Goal: Task Accomplishment & Management: Manage account settings

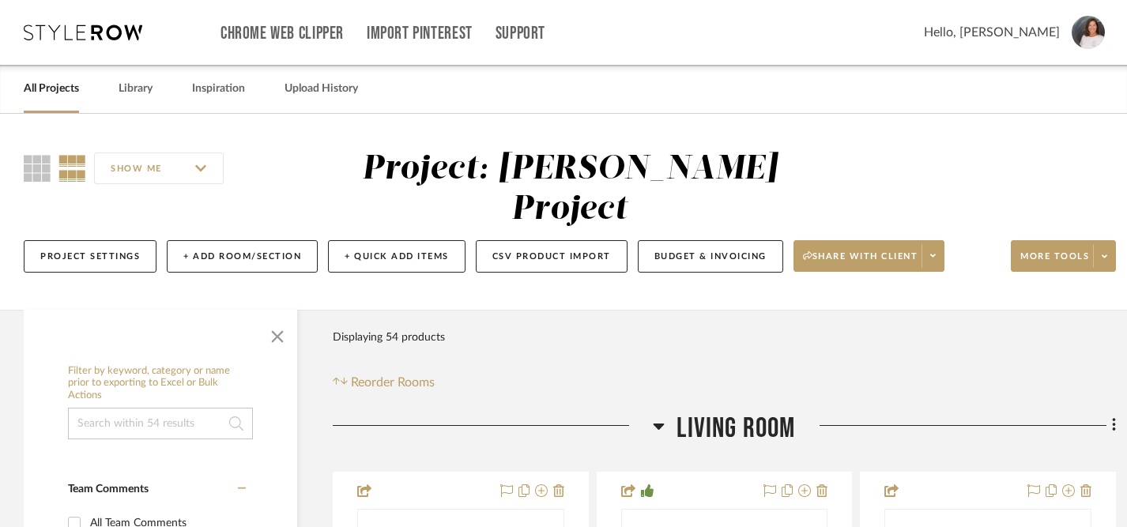
click at [58, 86] on link "All Projects" at bounding box center [51, 88] width 55 height 21
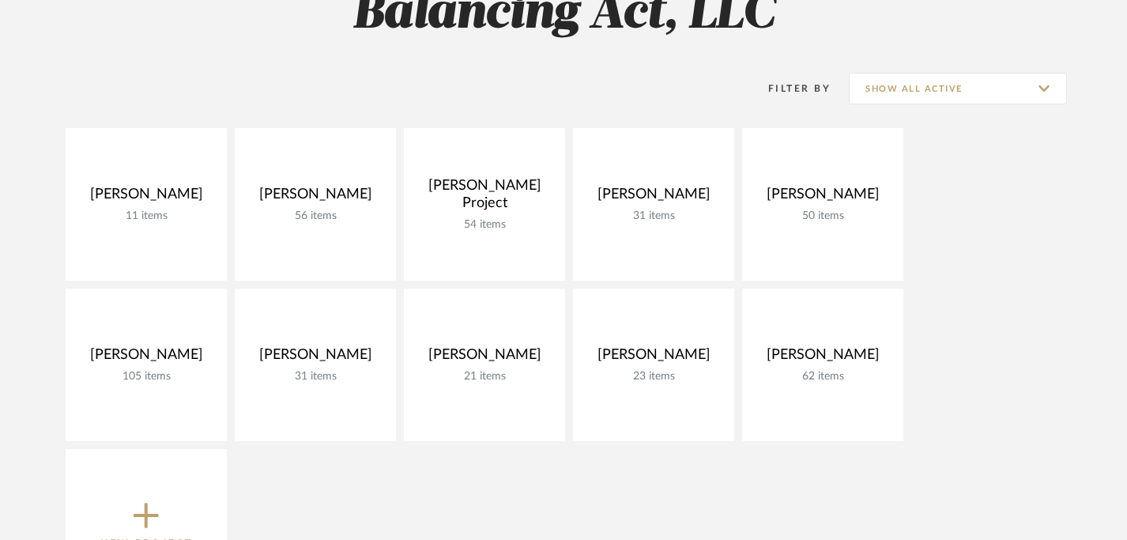
scroll to position [179, 0]
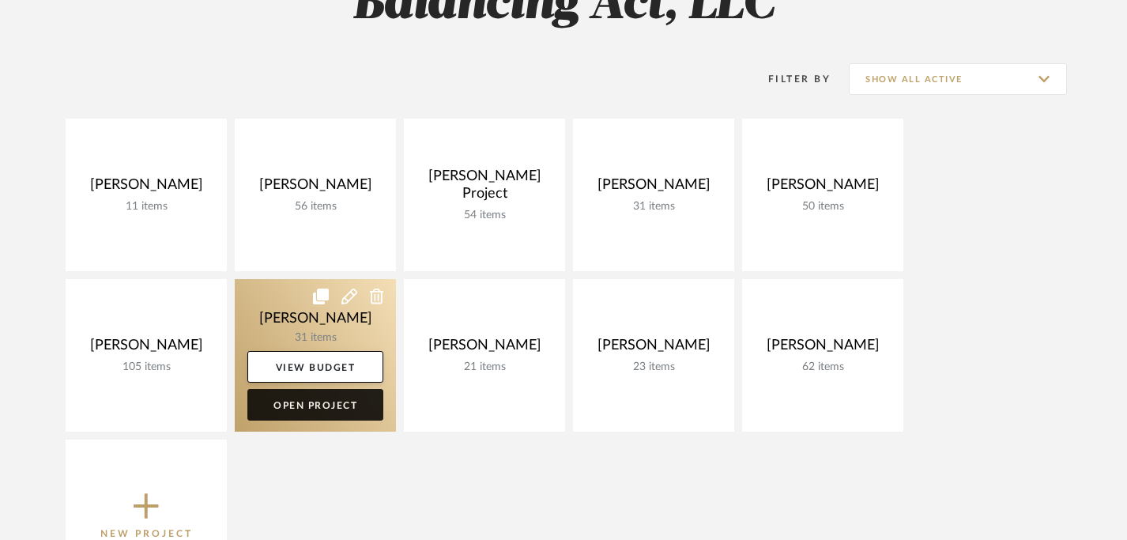
click at [330, 406] on link "Open Project" at bounding box center [315, 405] width 136 height 32
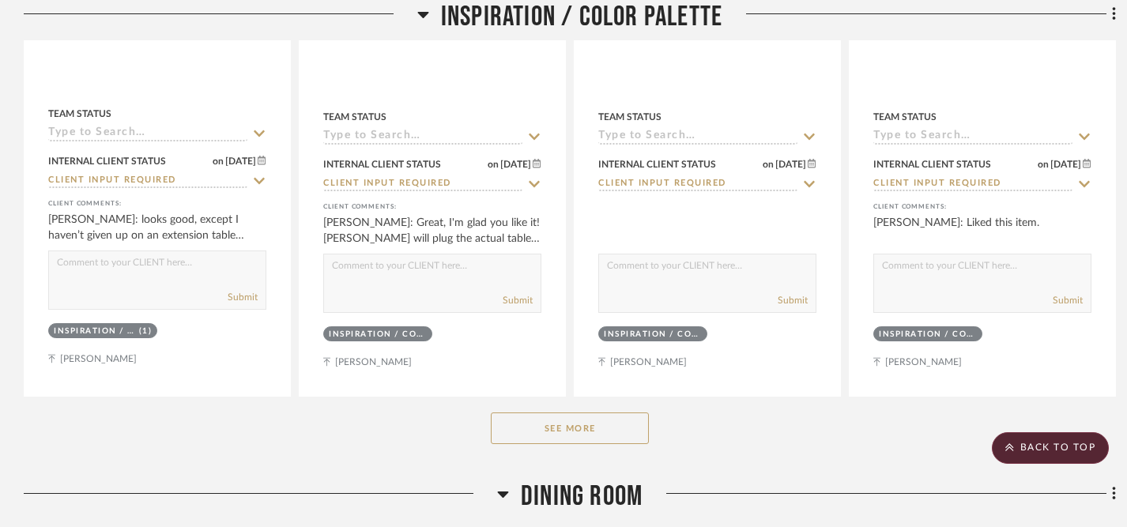
scroll to position [732, 0]
click at [550, 433] on button "See More" at bounding box center [570, 428] width 158 height 32
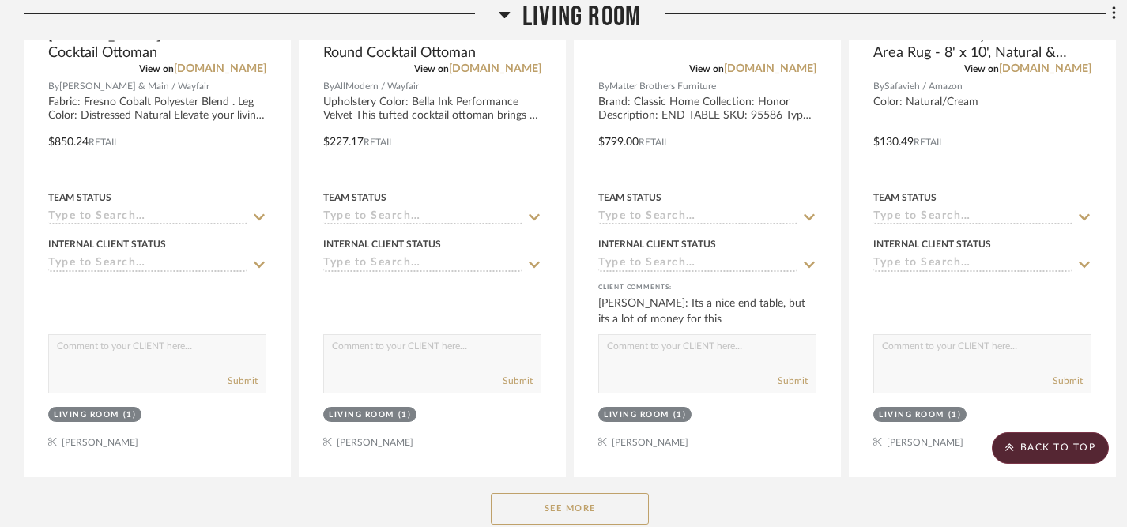
scroll to position [4671, 0]
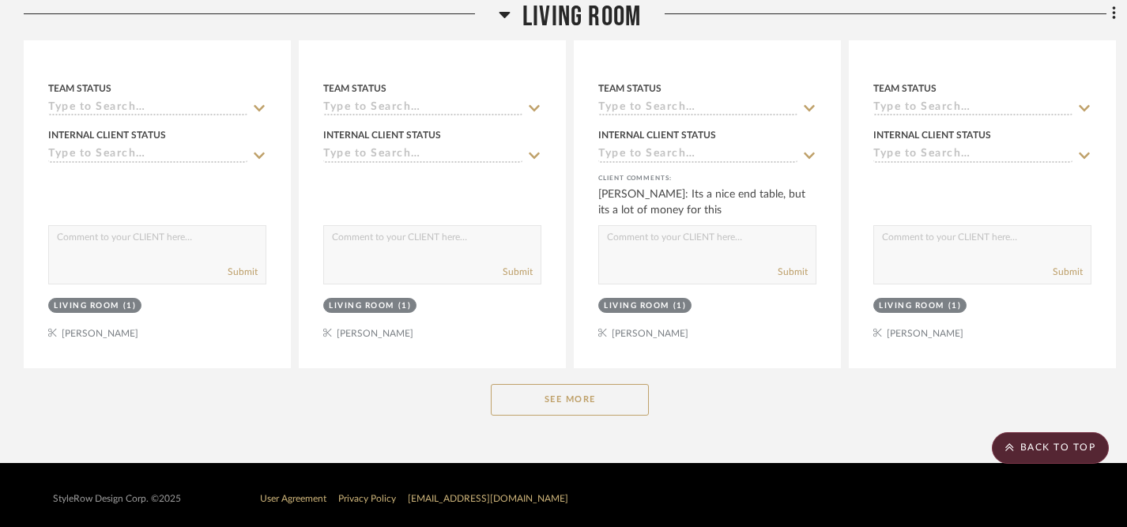
click at [561, 397] on button "See More" at bounding box center [570, 400] width 158 height 32
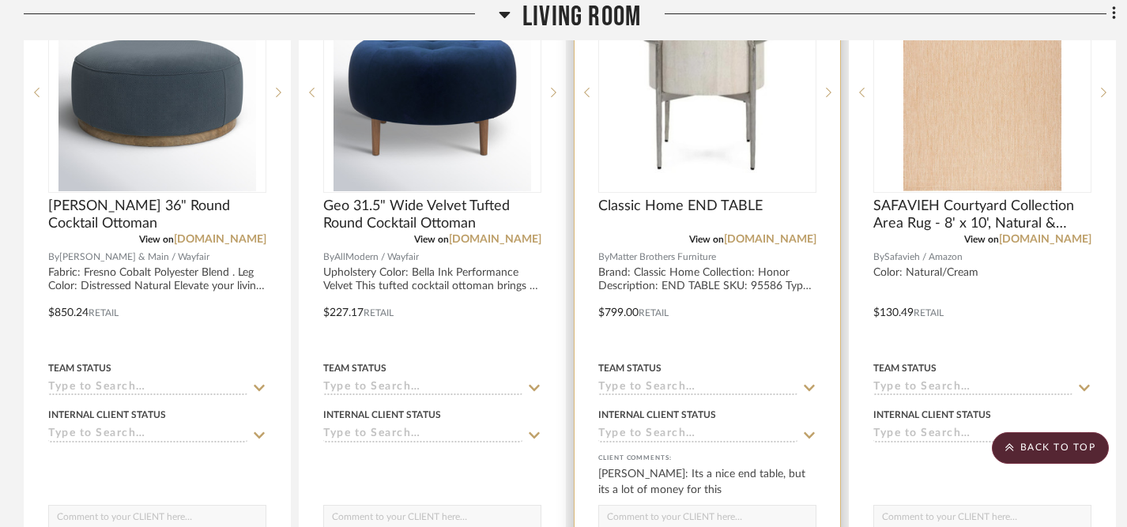
scroll to position [4394, 0]
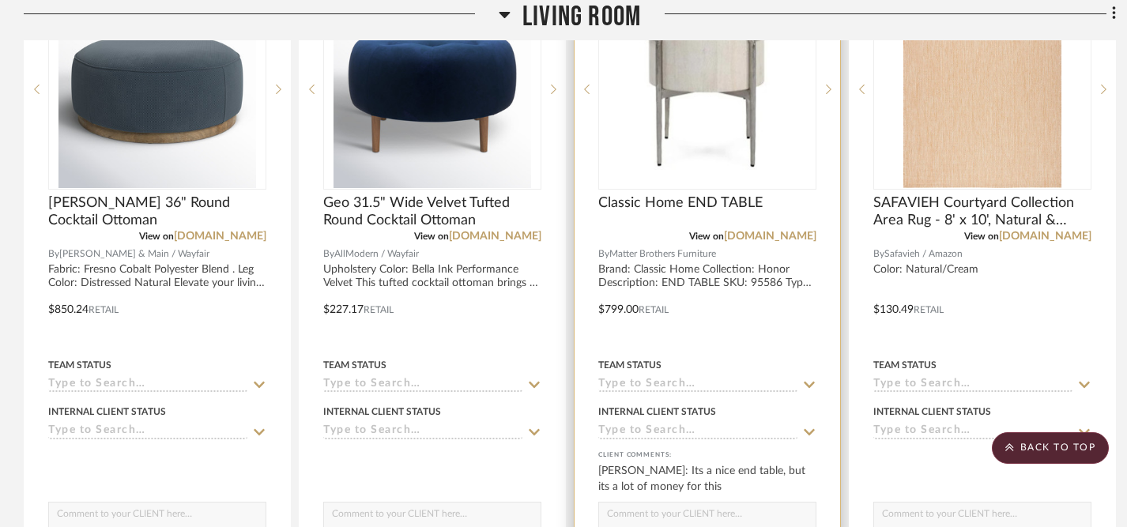
click at [811, 382] on icon at bounding box center [809, 385] width 11 height 6
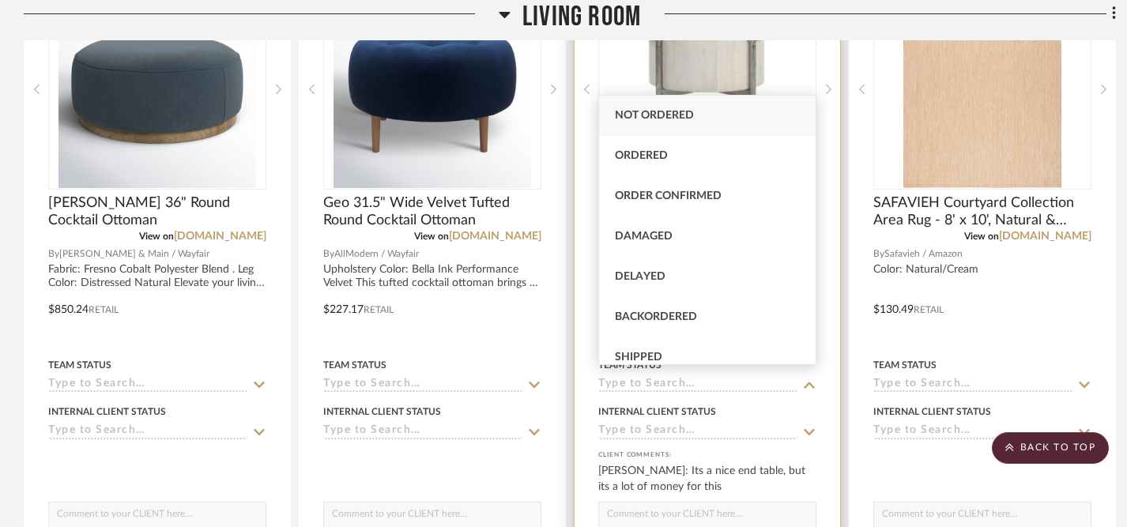
click at [769, 425] on input at bounding box center [697, 431] width 199 height 15
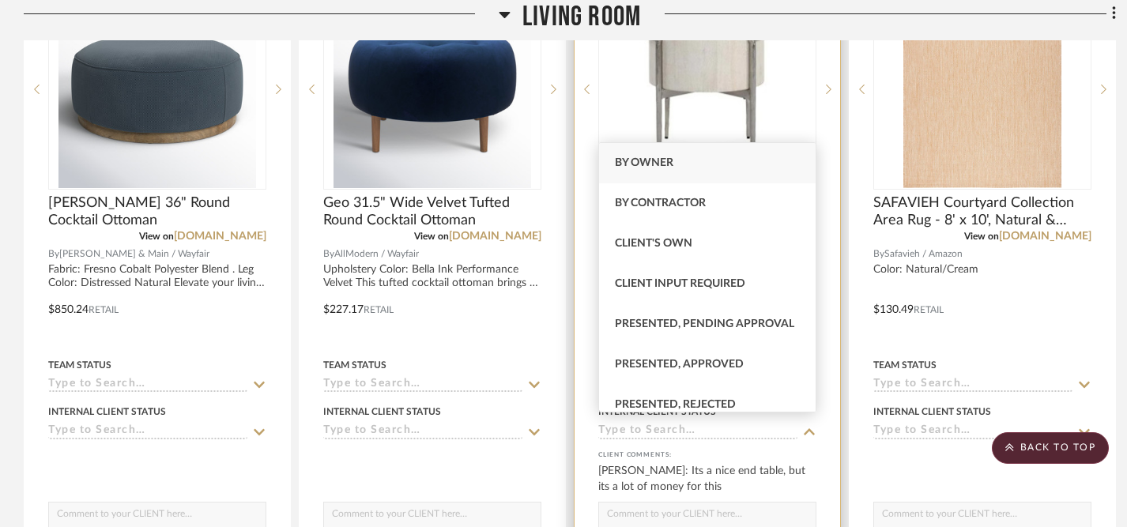
click at [763, 513] on textarea at bounding box center [707, 518] width 217 height 30
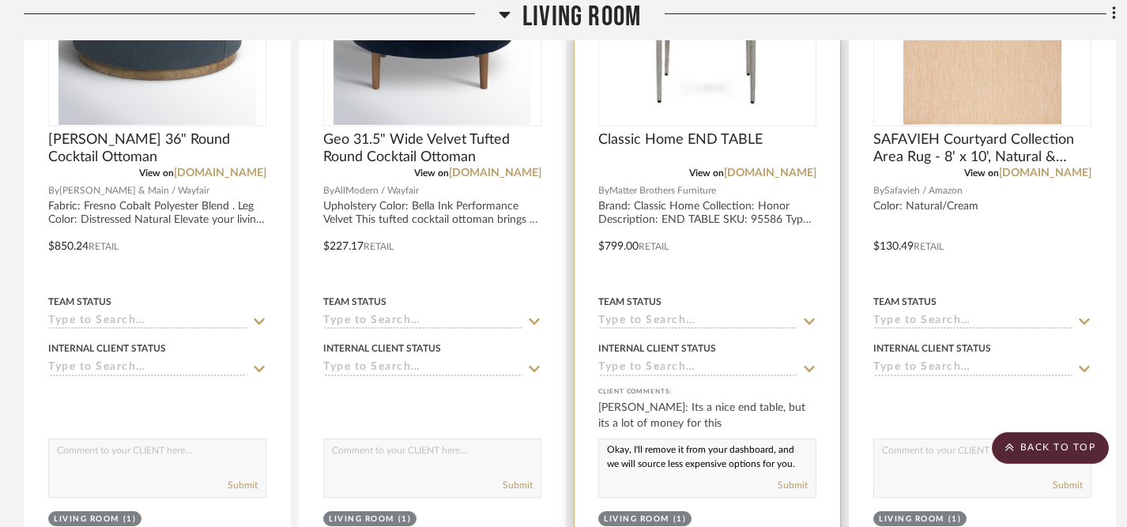
scroll to position [4457, 0]
click at [666, 458] on textarea "Okay, I'll remove it from your dashboard, and we will source less expensive opt…" at bounding box center [707, 454] width 217 height 30
click at [789, 460] on textarea "Okay, I'll remove it from your dashboard, and we will source some less expensiv…" at bounding box center [707, 454] width 217 height 30
type textarea "Okay, I'll remove it from your dashboard, and we will source some less expensiv…"
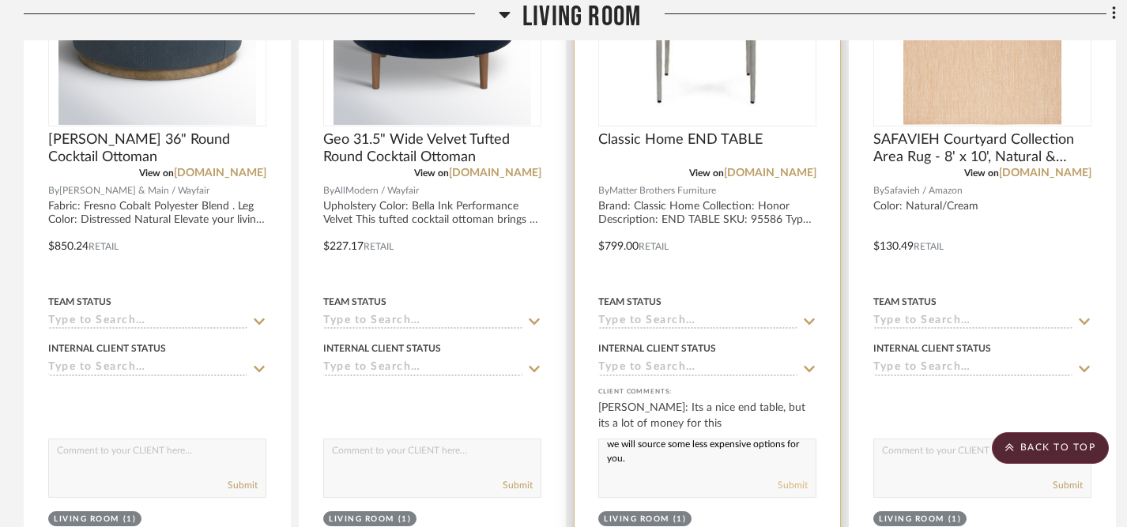
click at [794, 478] on button "Submit" at bounding box center [793, 485] width 30 height 14
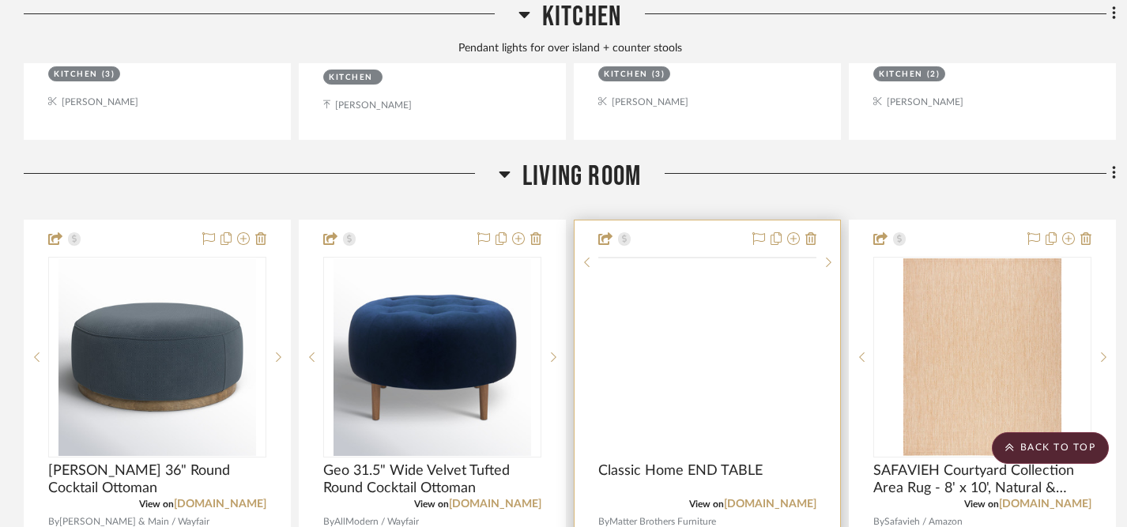
scroll to position [4112, 0]
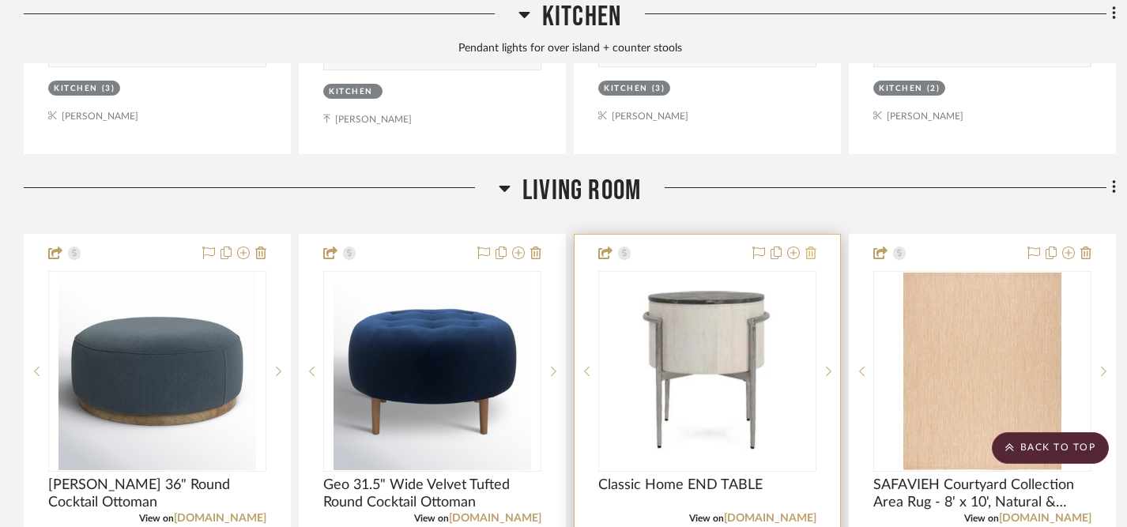
click at [812, 247] on icon at bounding box center [810, 253] width 11 height 13
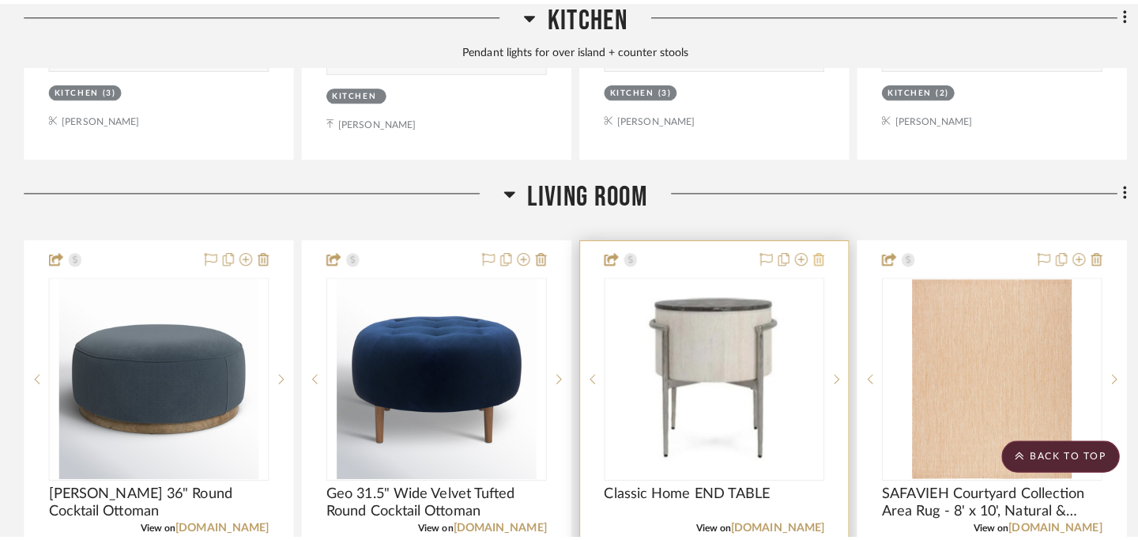
scroll to position [0, 0]
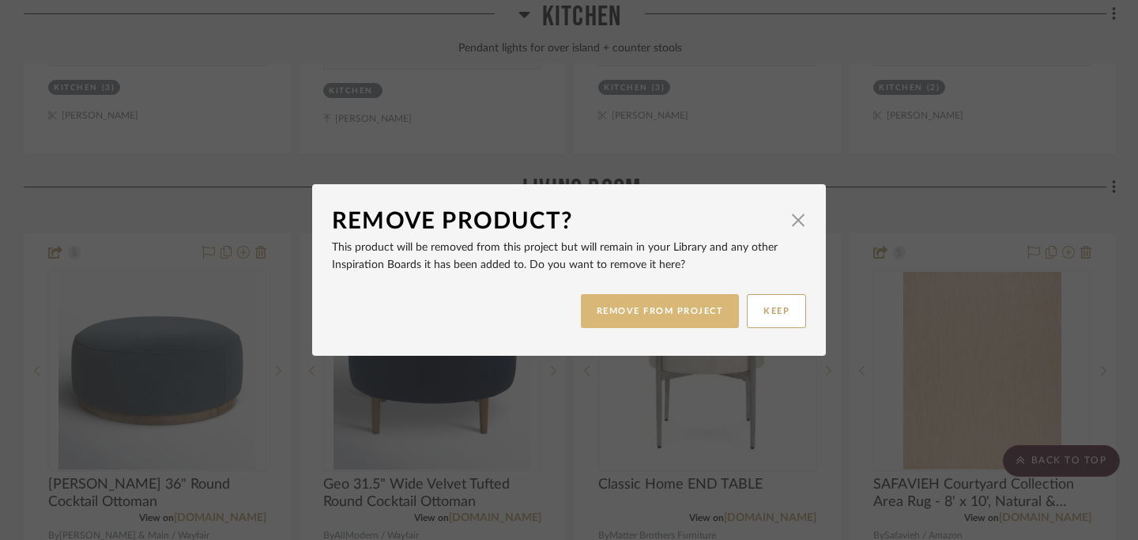
click at [679, 308] on button "REMOVE FROM PROJECT" at bounding box center [660, 311] width 159 height 34
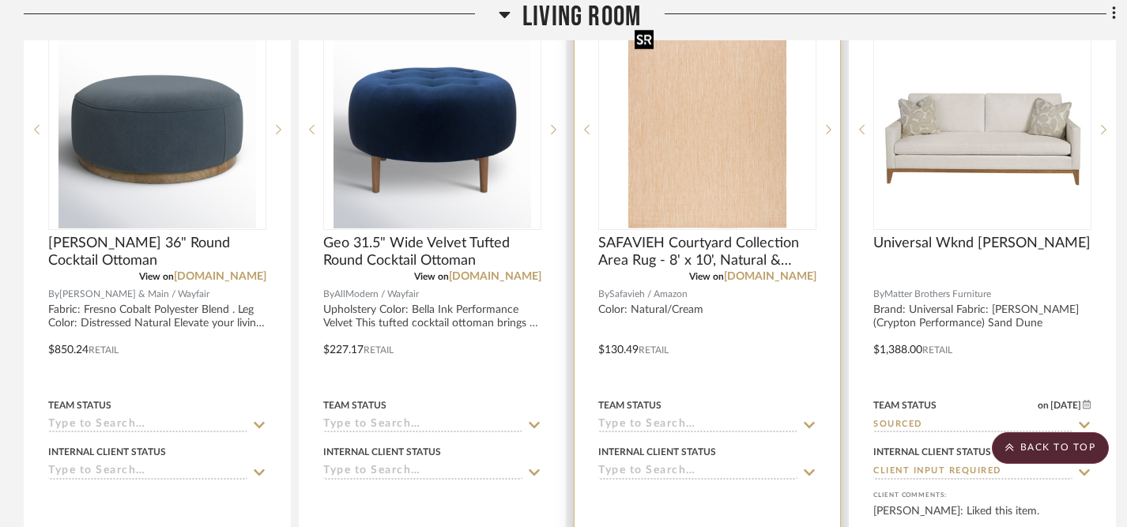
scroll to position [4361, 0]
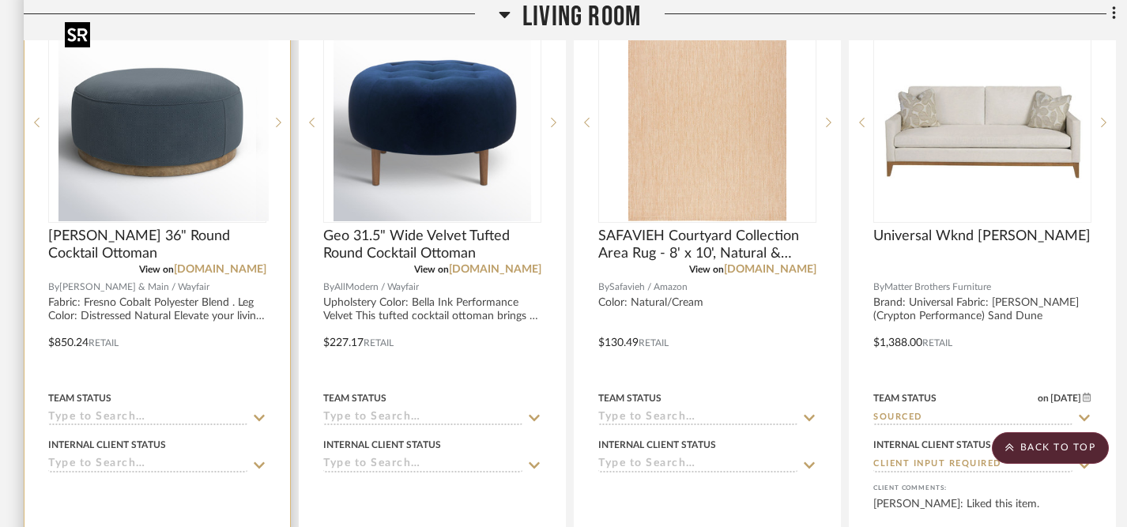
click at [195, 111] on div at bounding box center [157, 122] width 218 height 201
click at [164, 127] on img "0" at bounding box center [157, 123] width 198 height 198
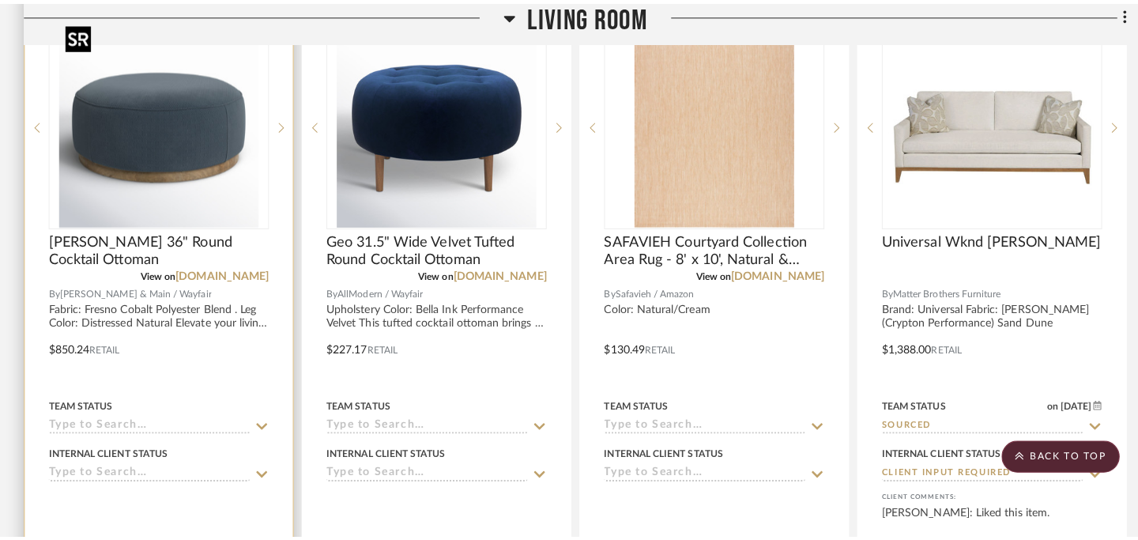
scroll to position [0, 0]
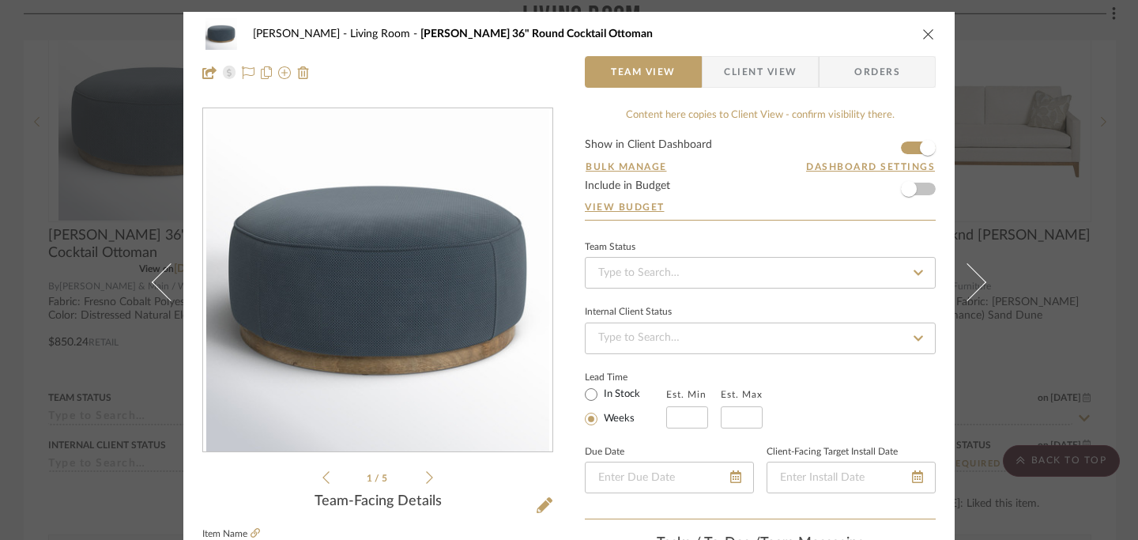
click at [925, 35] on icon "close" at bounding box center [928, 34] width 13 height 13
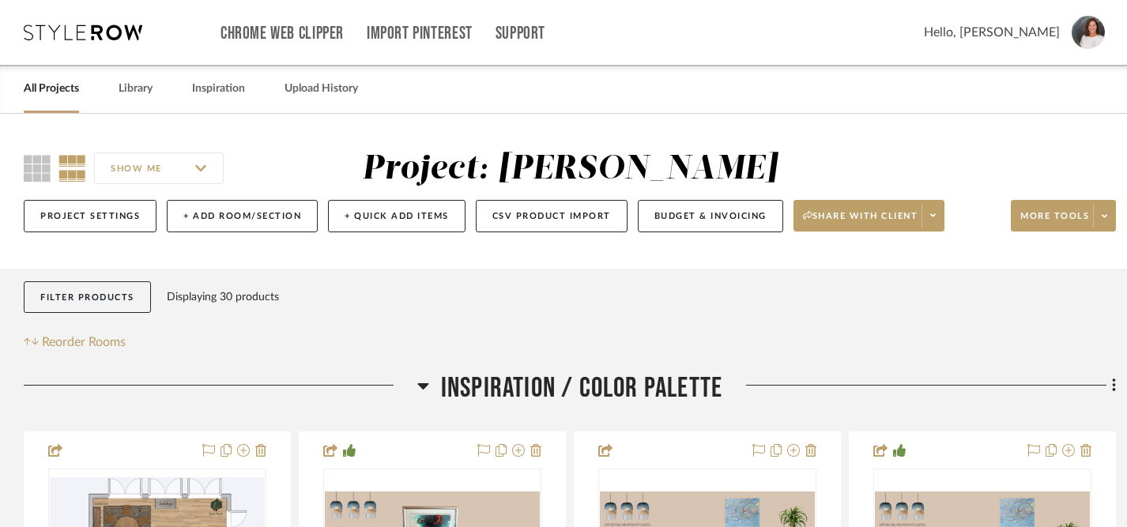
click at [71, 92] on link "All Projects" at bounding box center [51, 88] width 55 height 21
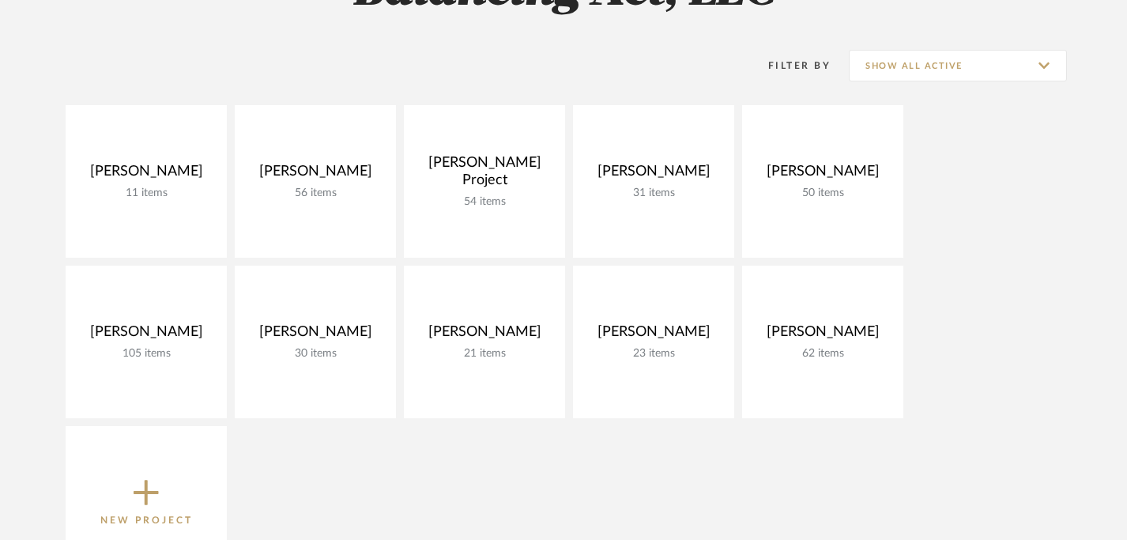
scroll to position [191, 0]
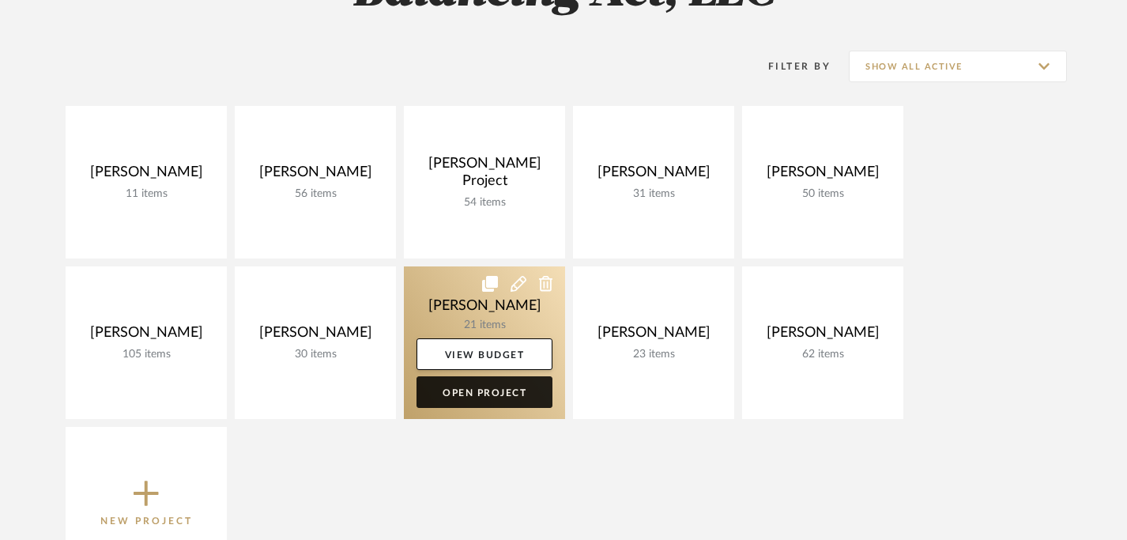
click at [452, 394] on link "Open Project" at bounding box center [484, 392] width 136 height 32
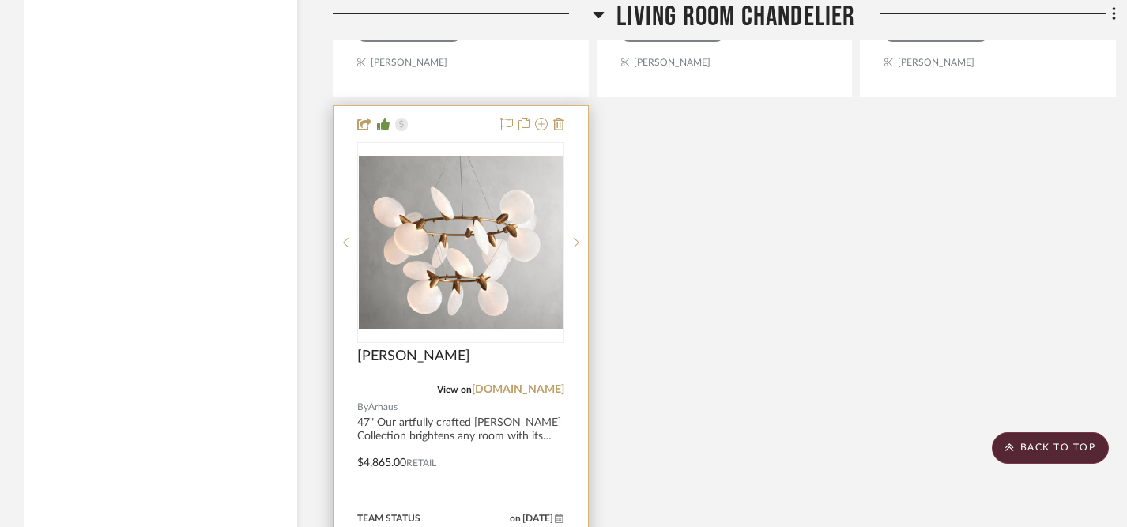
scroll to position [3275, 0]
click at [574, 239] on icon at bounding box center [577, 240] width 6 height 11
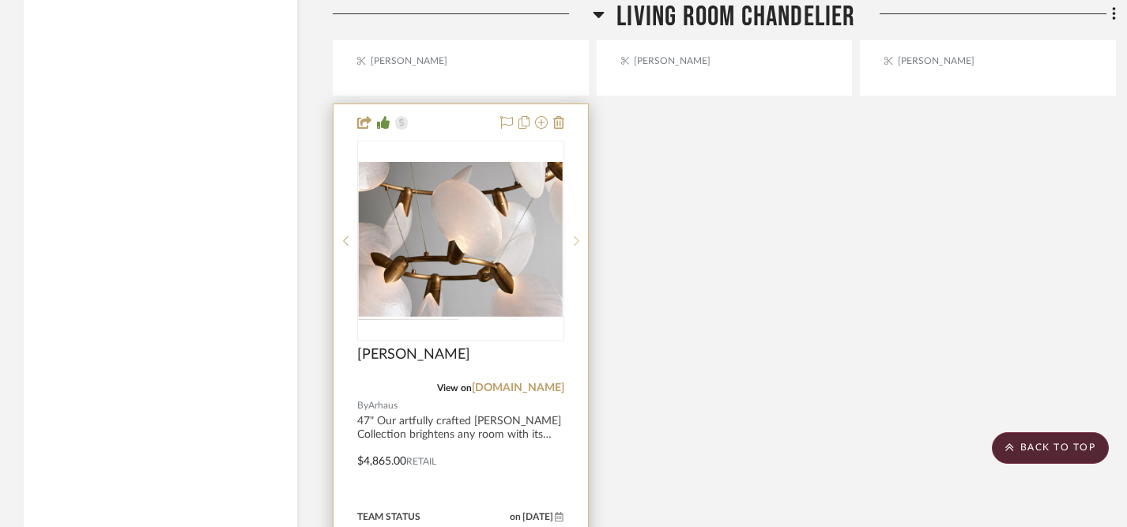
click at [578, 229] on div at bounding box center [576, 241] width 24 height 201
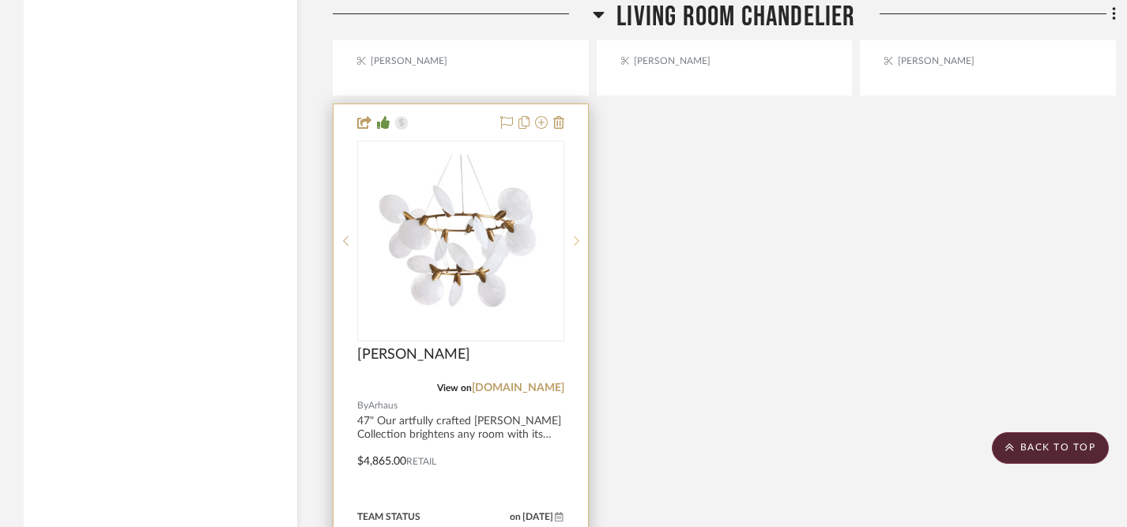
click at [578, 235] on icon at bounding box center [577, 240] width 6 height 11
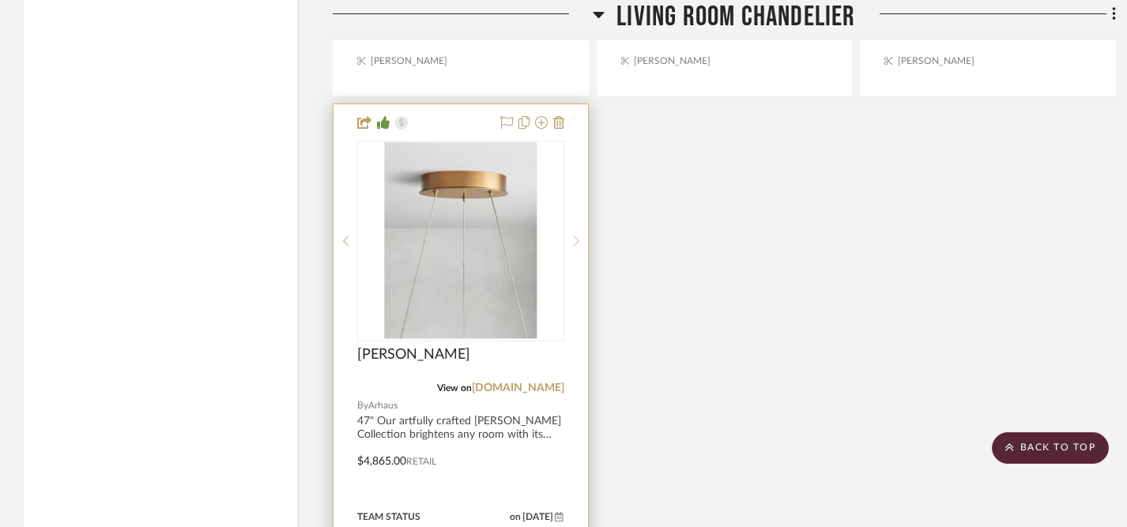
click at [578, 235] on icon at bounding box center [577, 240] width 6 height 11
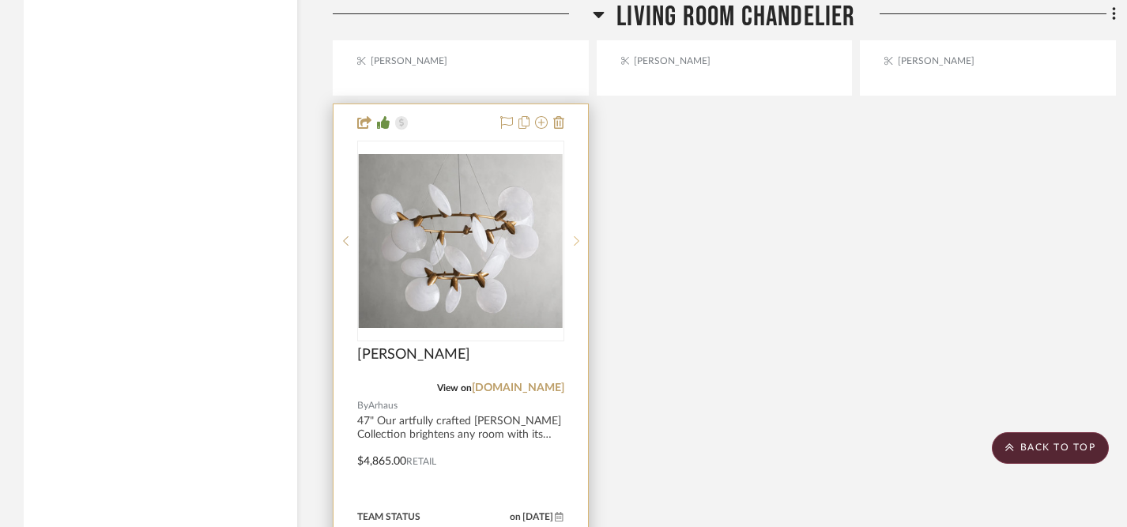
click at [578, 235] on icon at bounding box center [577, 240] width 6 height 11
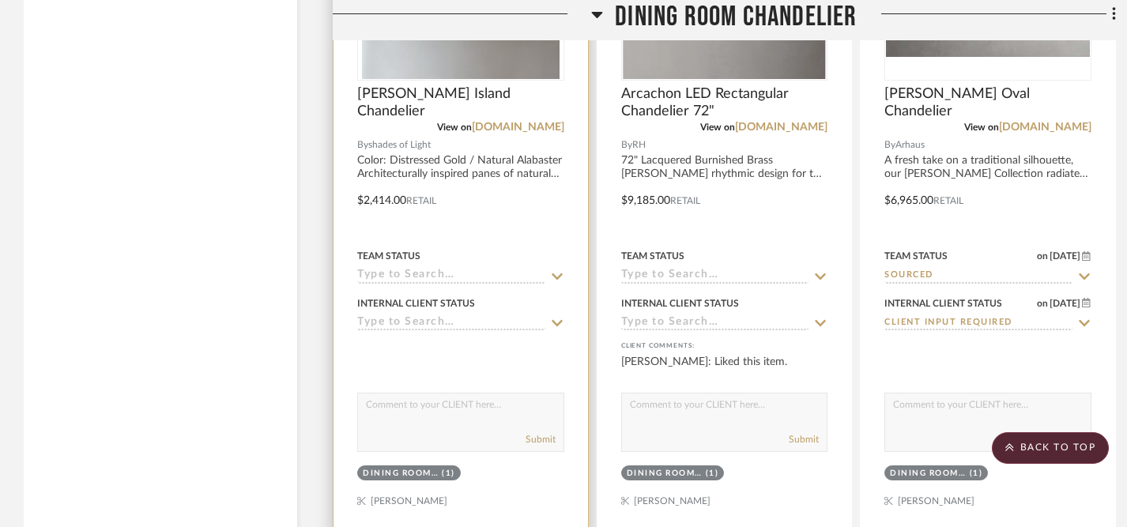
scroll to position [4318, 0]
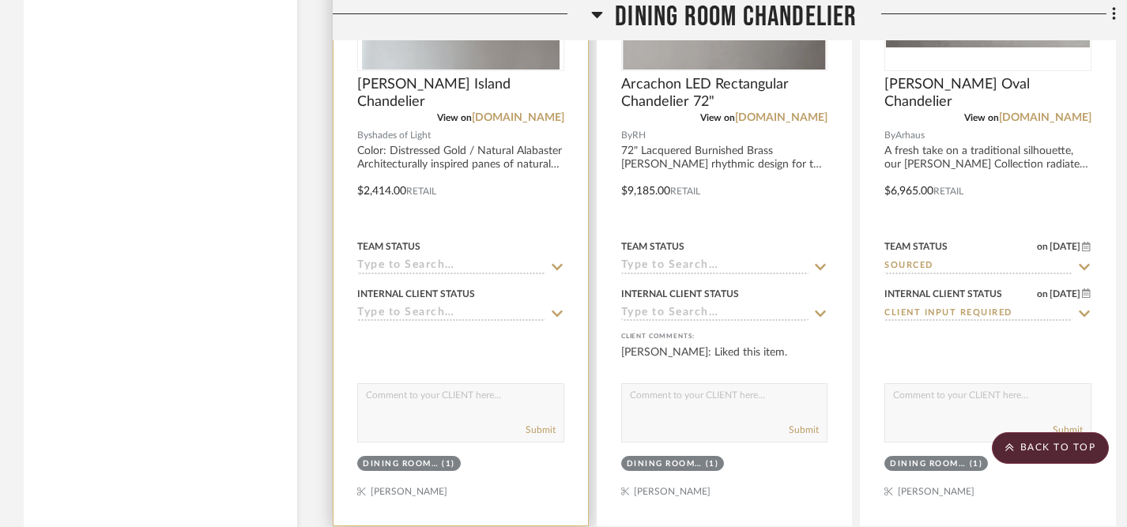
click at [555, 261] on icon at bounding box center [557, 267] width 14 height 13
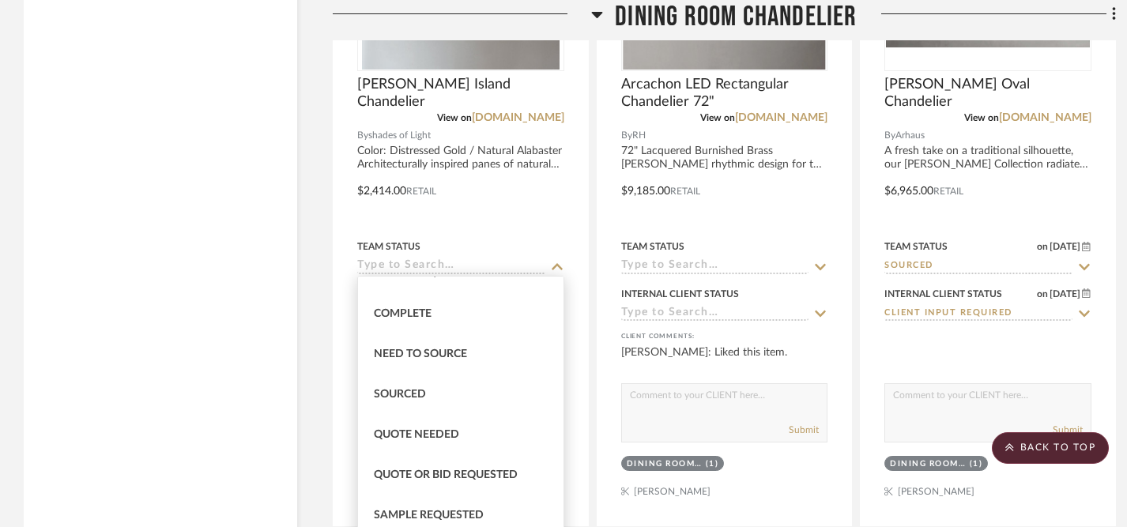
scroll to position [430, 0]
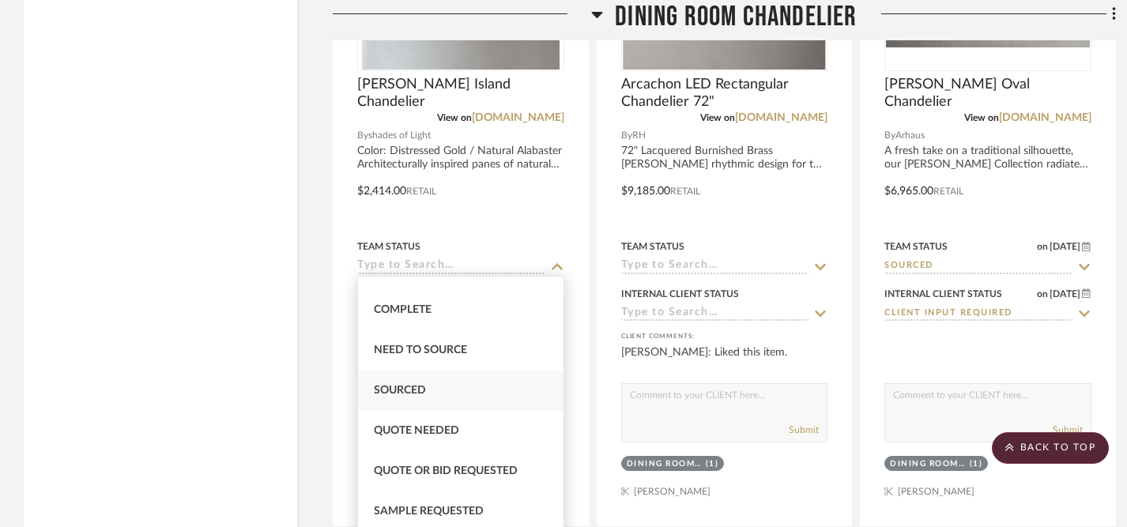
click at [414, 386] on span "Sourced" at bounding box center [400, 390] width 52 height 11
type input "[DATE]"
type input "Sourced"
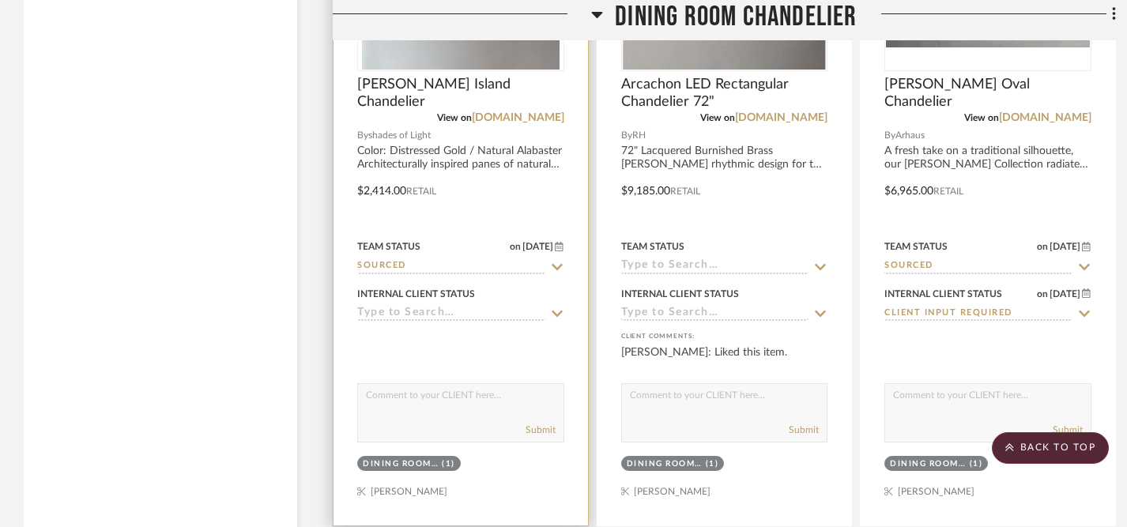
click at [555, 311] on icon at bounding box center [557, 314] width 11 height 6
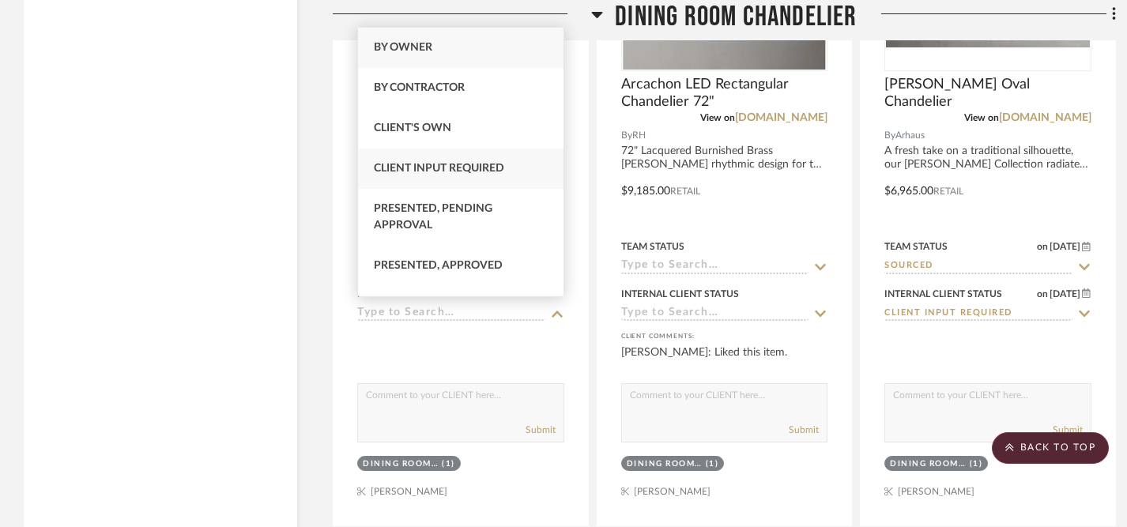
click at [490, 163] on span "Client Input Required" at bounding box center [439, 168] width 130 height 11
type input "[DATE]"
type input "Client Input Required"
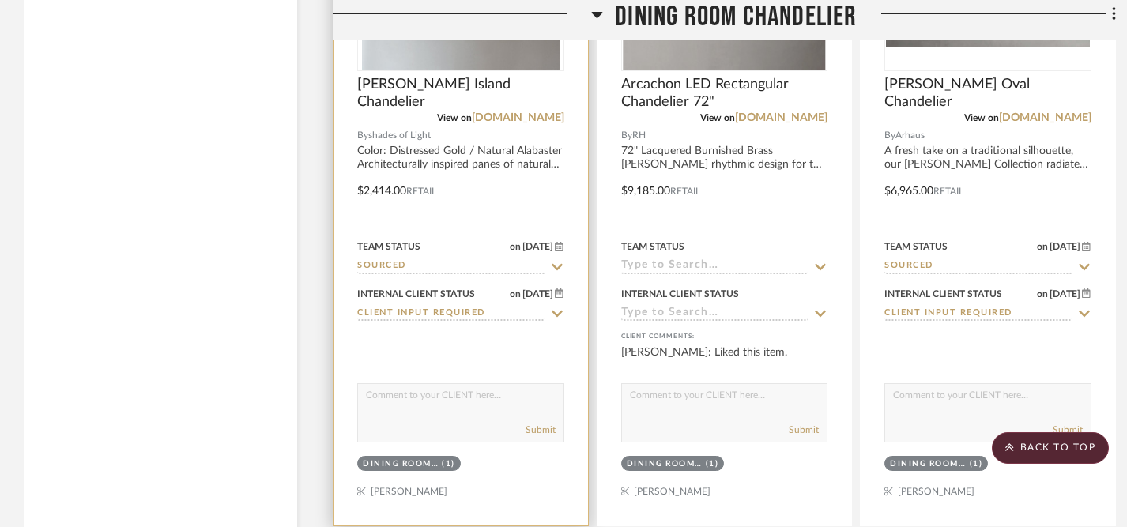
click at [424, 394] on textarea at bounding box center [460, 399] width 205 height 30
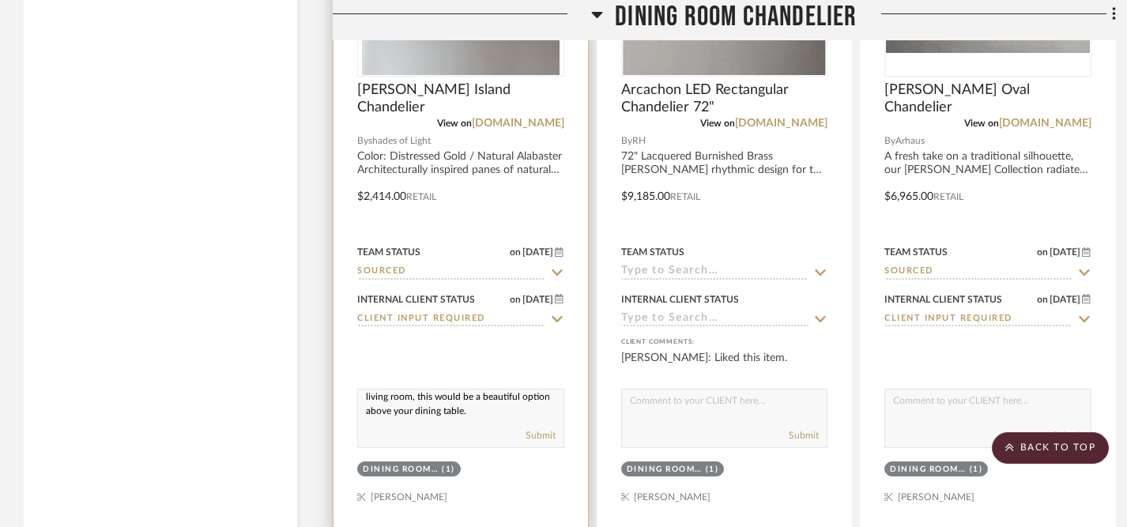
scroll to position [20, 0]
type textarea "If we go with an alabaster chandelier in the living room, this would be a beaut…"
click at [546, 432] on button "Submit" at bounding box center [540, 435] width 30 height 14
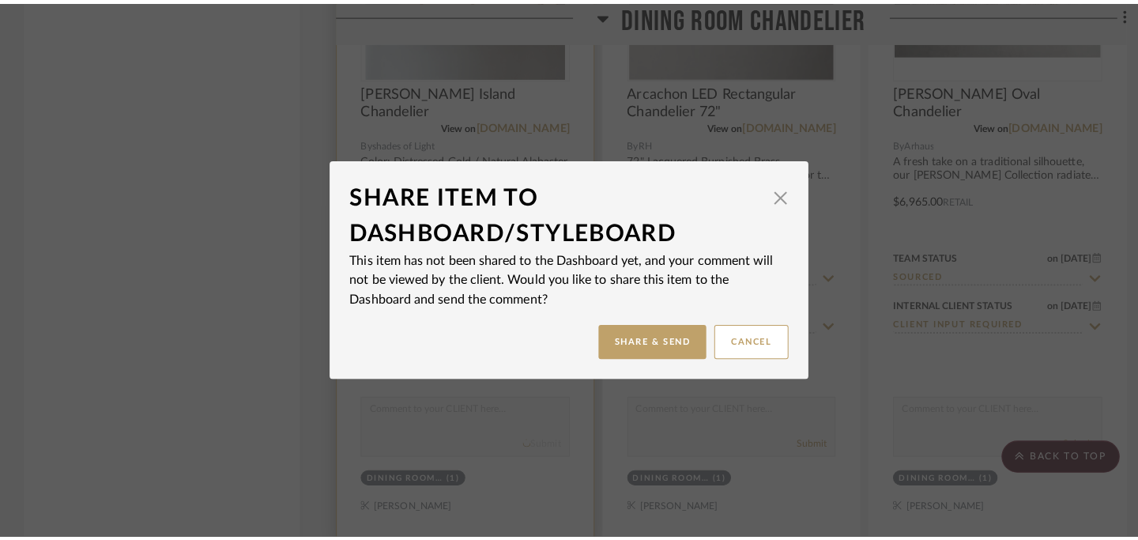
scroll to position [0, 0]
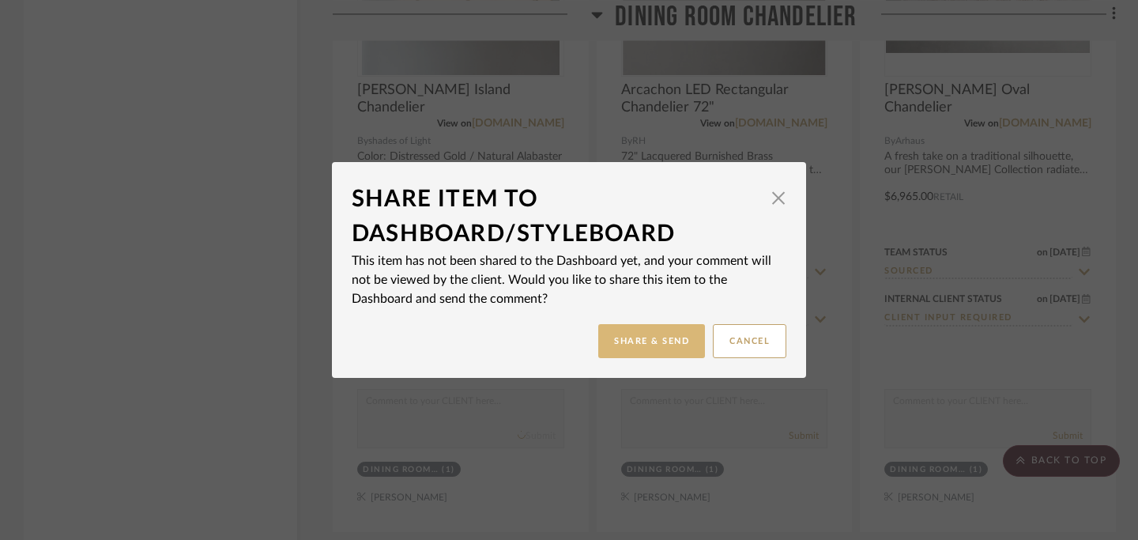
click at [642, 348] on button "Share & Send" at bounding box center [651, 341] width 107 height 34
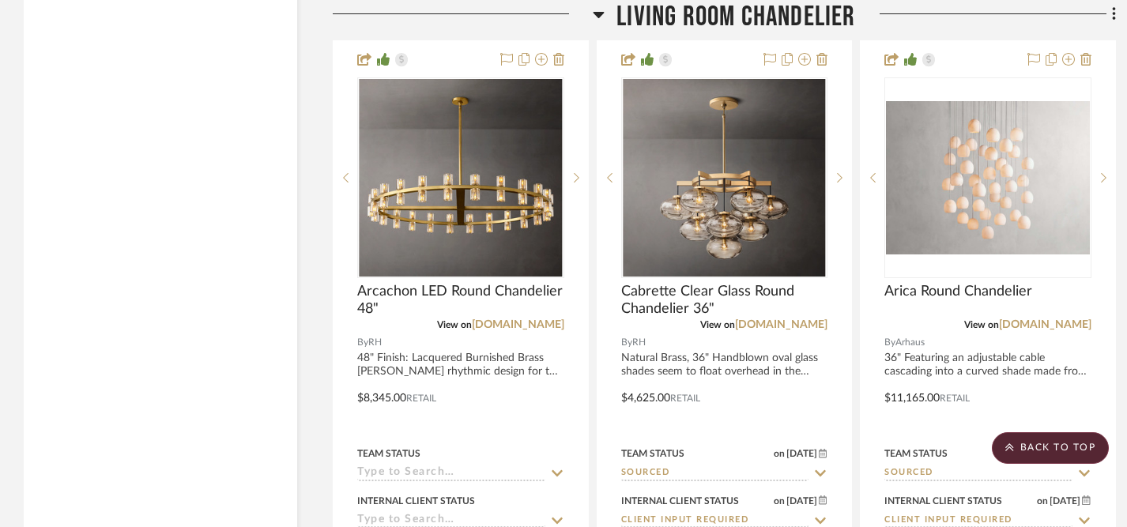
scroll to position [2565, 0]
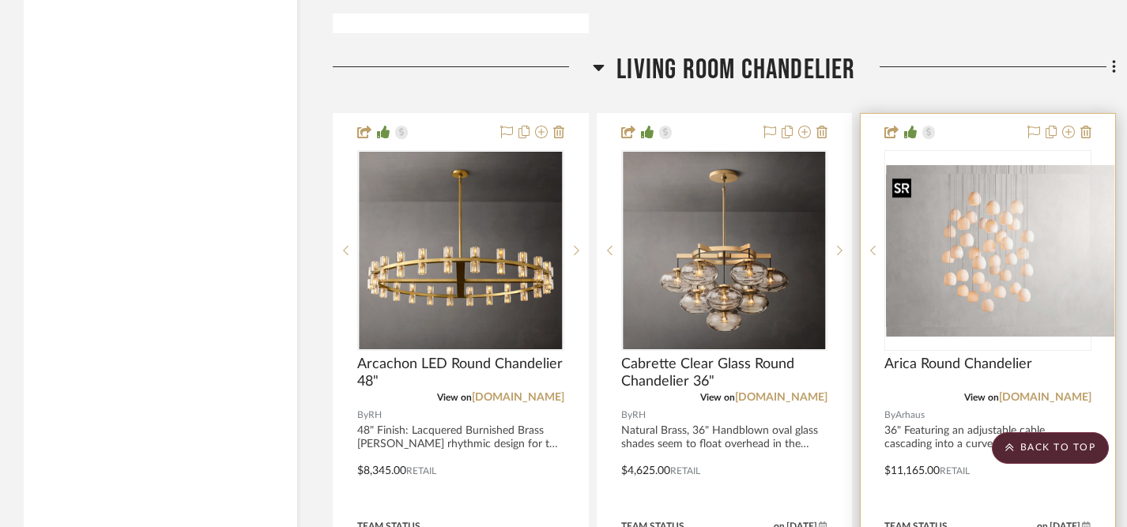
click at [1016, 247] on img "0" at bounding box center [1000, 250] width 228 height 171
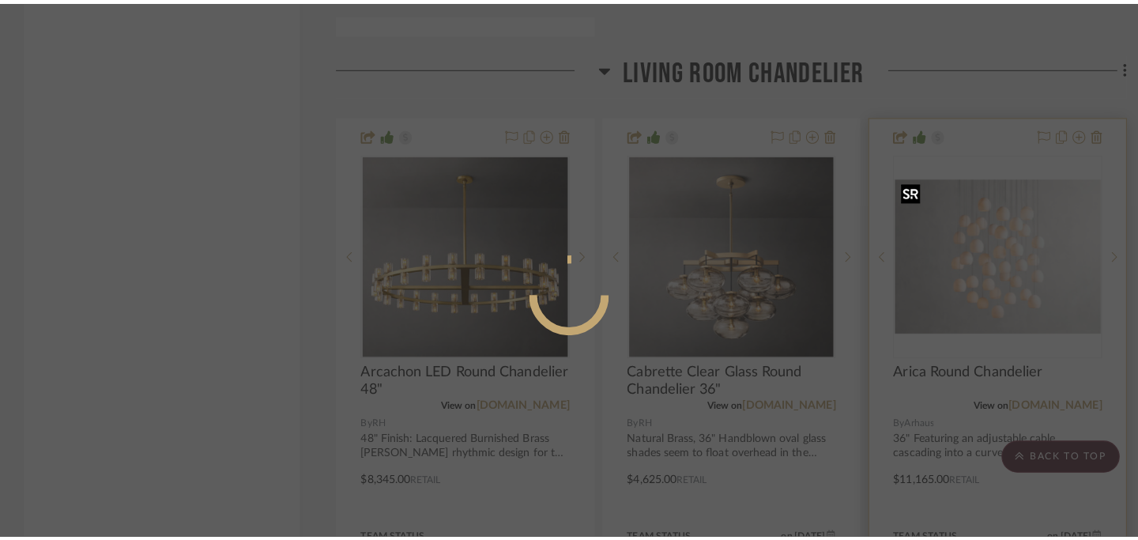
scroll to position [0, 0]
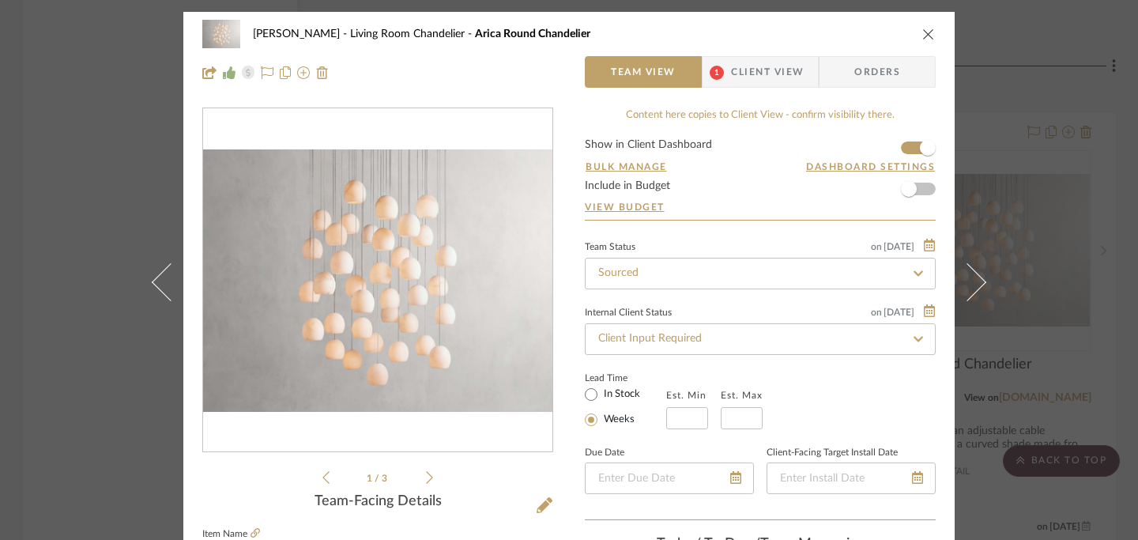
click at [426, 479] on icon at bounding box center [429, 477] width 7 height 14
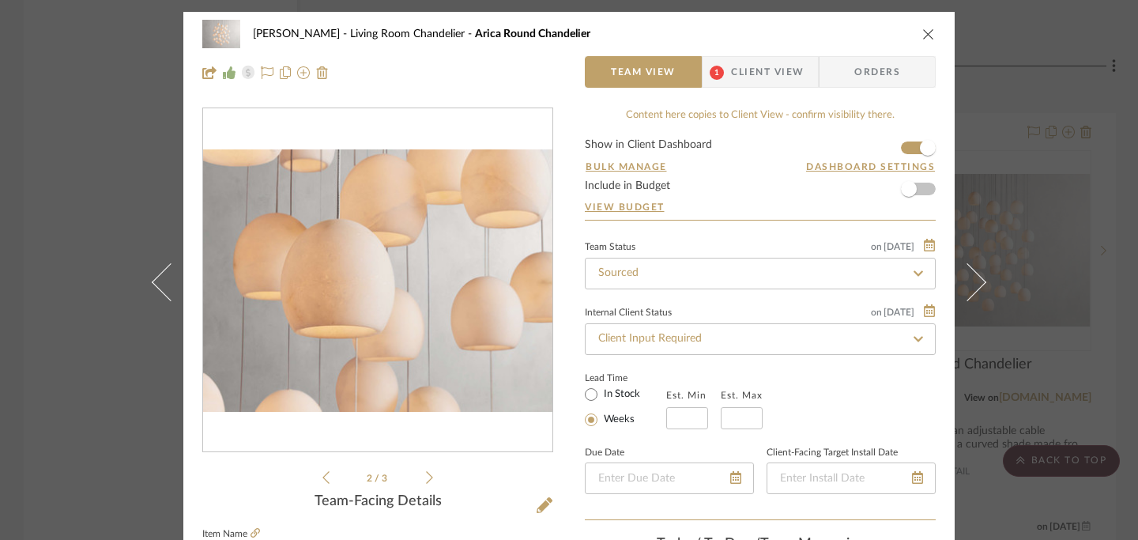
click at [426, 479] on icon at bounding box center [429, 477] width 7 height 13
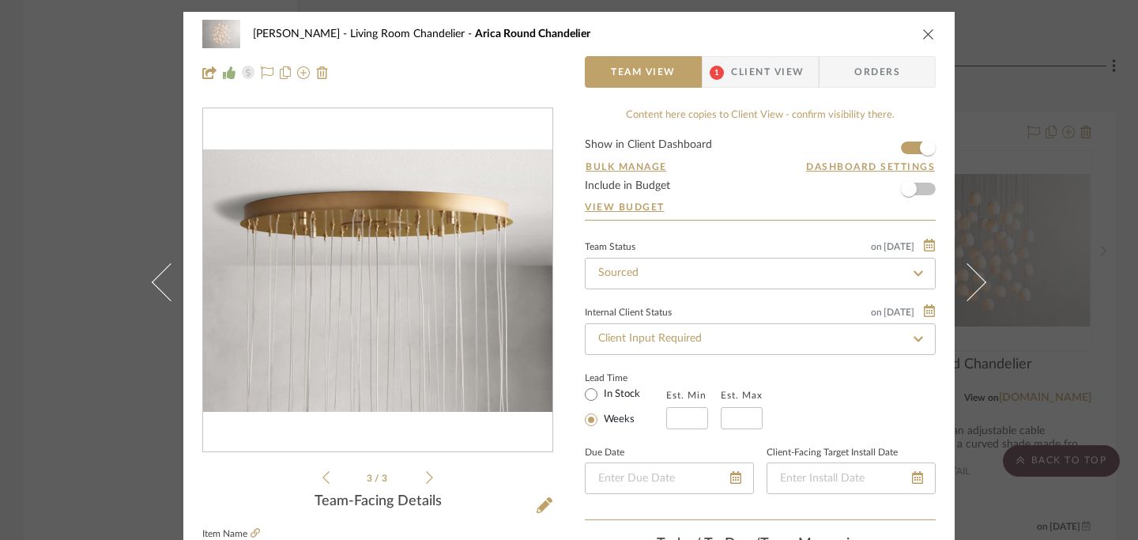
click at [426, 479] on icon at bounding box center [429, 477] width 7 height 13
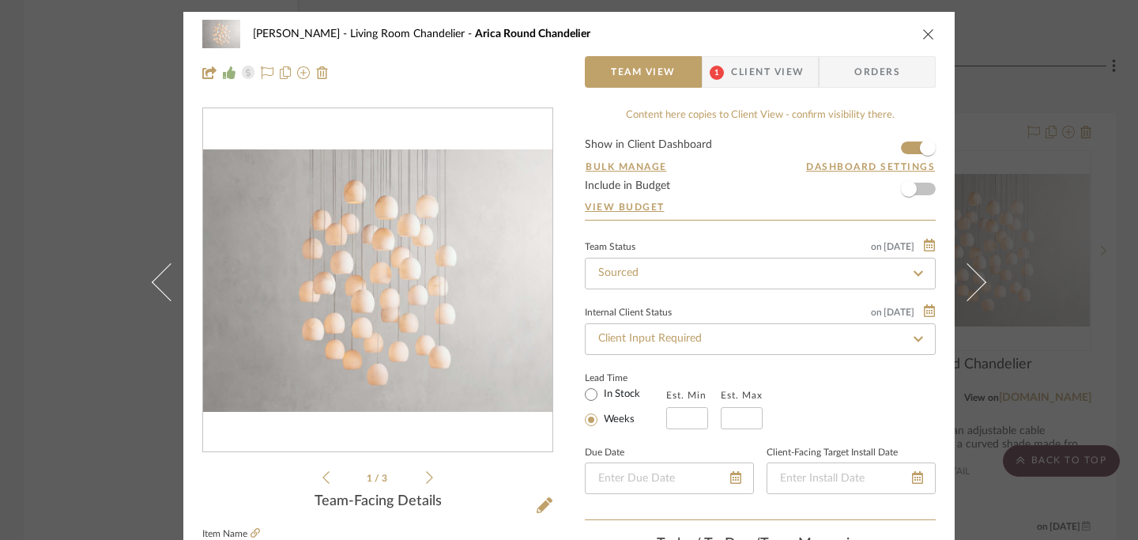
click at [426, 479] on icon at bounding box center [429, 477] width 7 height 13
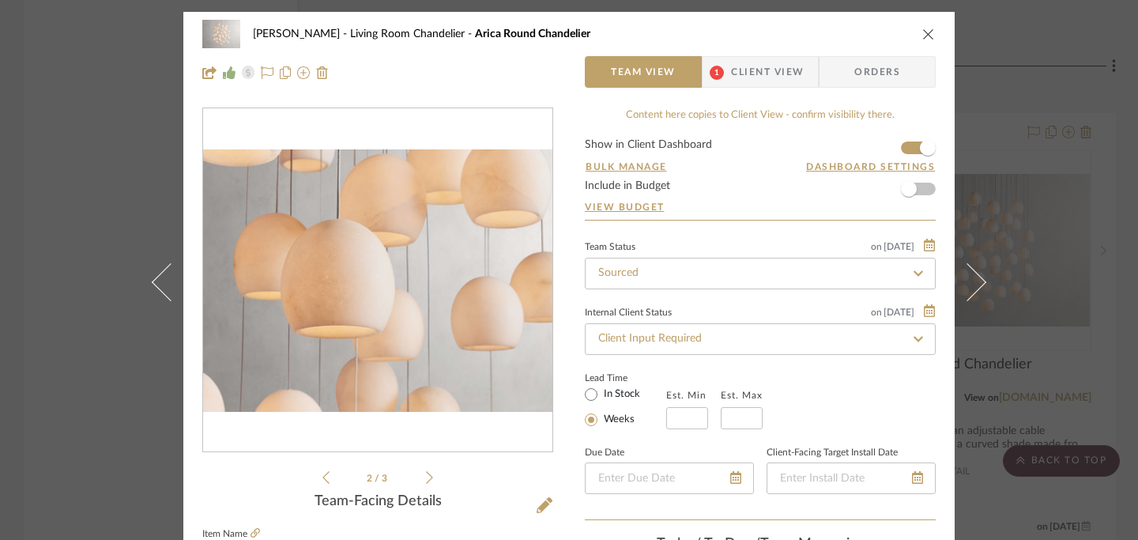
click at [332, 478] on li "2 / 3" at bounding box center [378, 477] width 96 height 19
click at [322, 475] on icon at bounding box center [325, 477] width 7 height 14
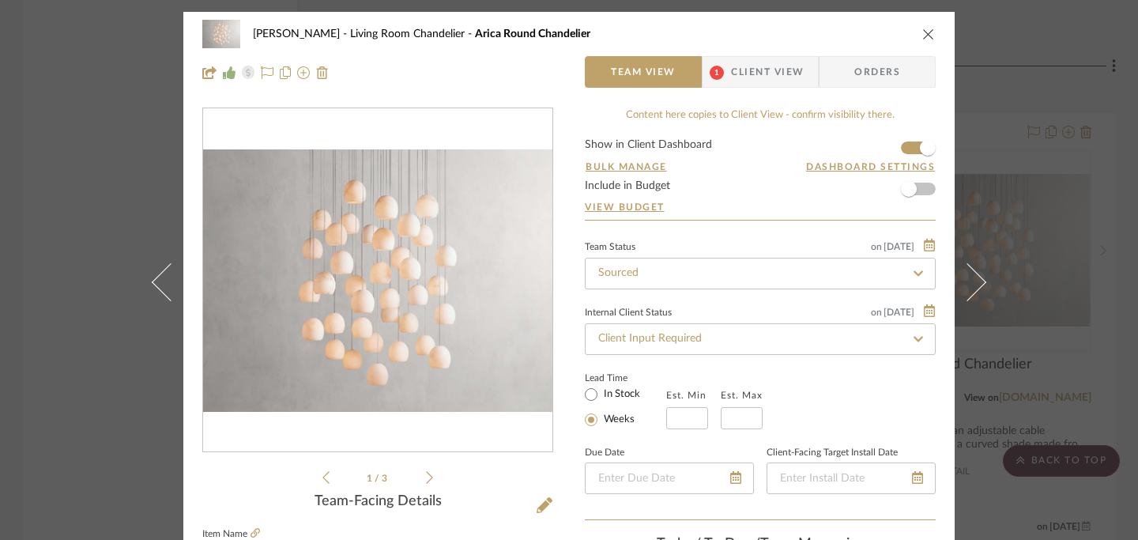
click at [426, 482] on icon at bounding box center [429, 477] width 7 height 14
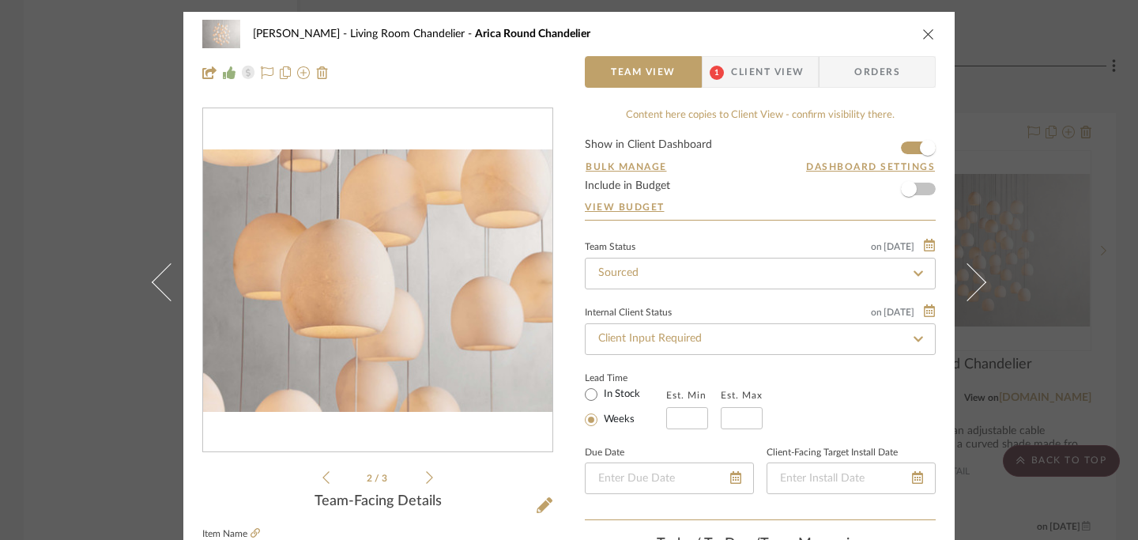
click at [426, 482] on icon at bounding box center [429, 477] width 7 height 14
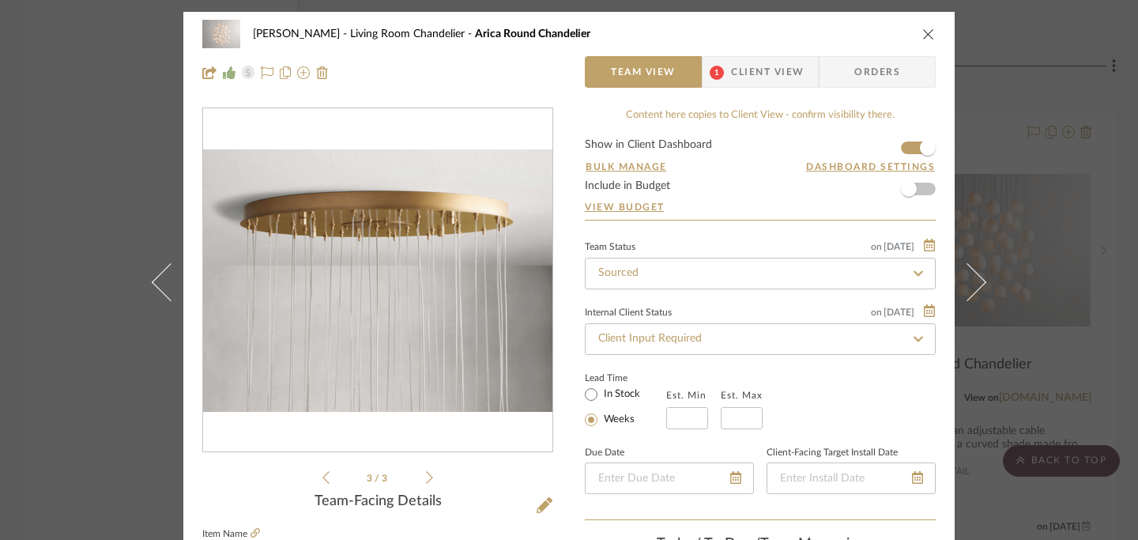
click at [426, 482] on icon at bounding box center [429, 477] width 7 height 14
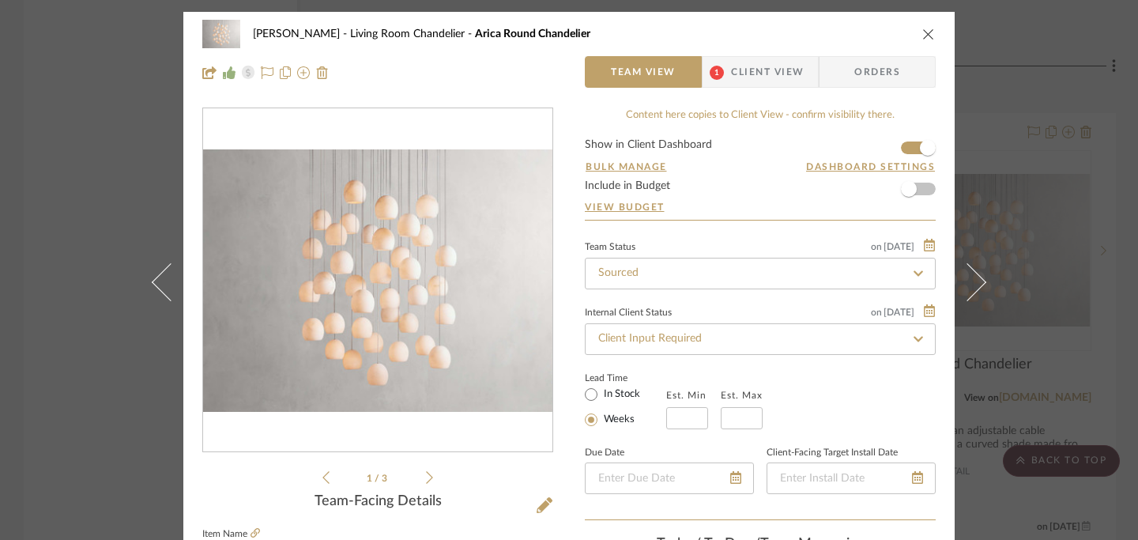
click at [426, 480] on icon at bounding box center [429, 477] width 7 height 14
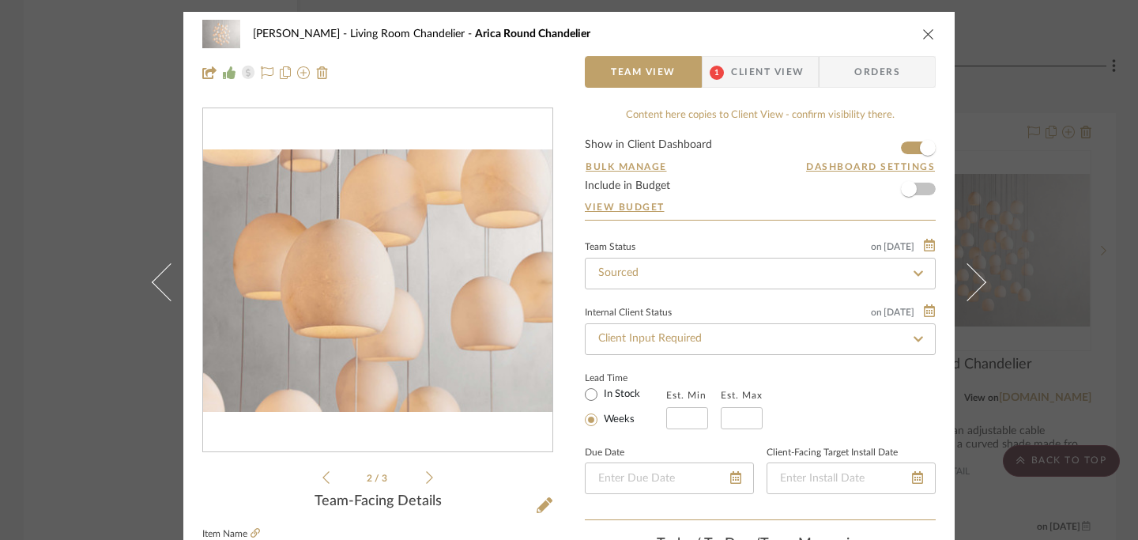
click at [426, 480] on icon at bounding box center [429, 477] width 7 height 14
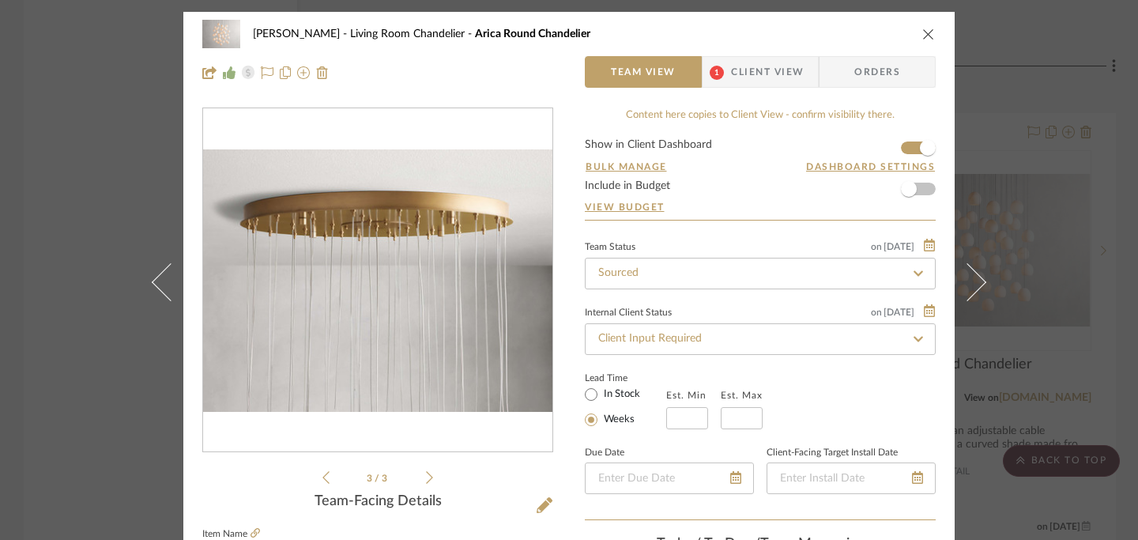
click at [426, 480] on icon at bounding box center [429, 477] width 7 height 14
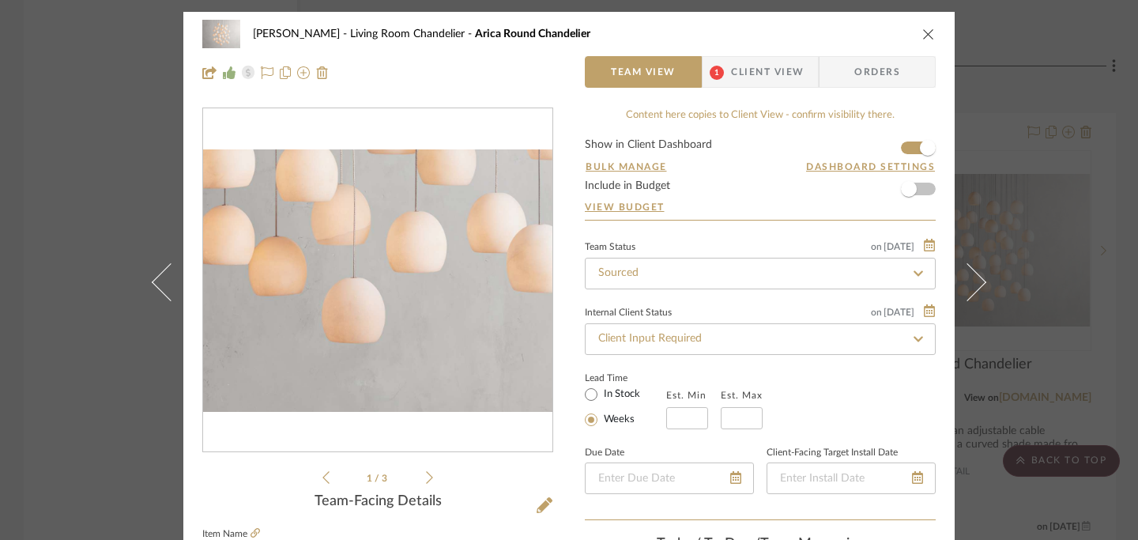
click at [380, 364] on img "0" at bounding box center [377, 280] width 349 height 262
